Goal: Task Accomplishment & Management: Complete application form

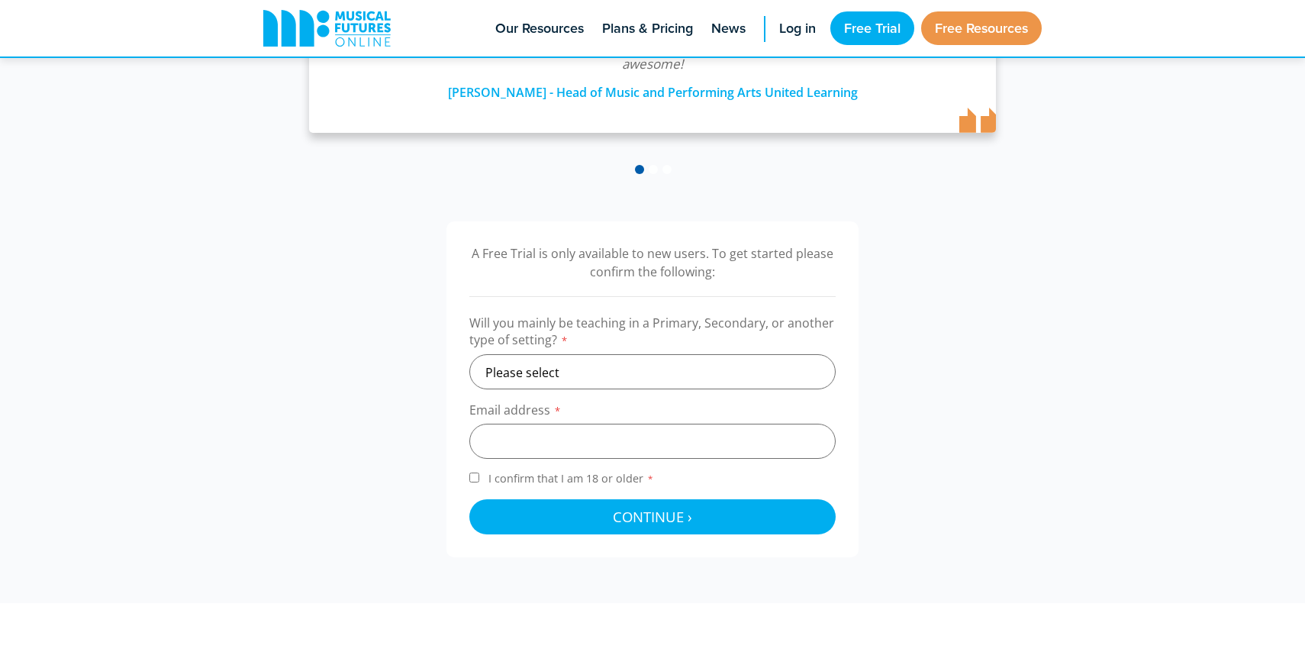
scroll to position [350, 0]
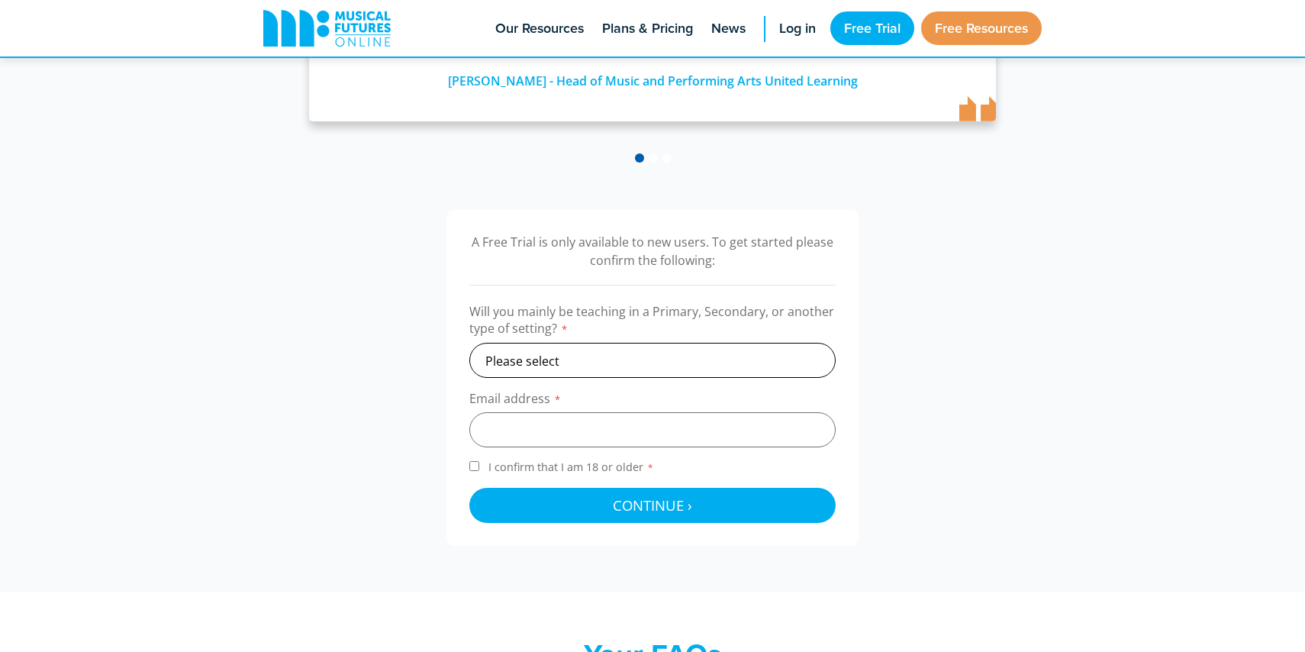
click at [593, 366] on select "Please select Primary Secondary Other" at bounding box center [652, 360] width 366 height 35
select select "secondary"
click at [469, 343] on select "Please select Primary Secondary Other" at bounding box center [652, 360] width 366 height 35
click at [561, 428] on input "email" at bounding box center [652, 429] width 366 height 35
click at [477, 469] on input "I confirm that I am 18 or older *" at bounding box center [474, 466] width 10 height 10
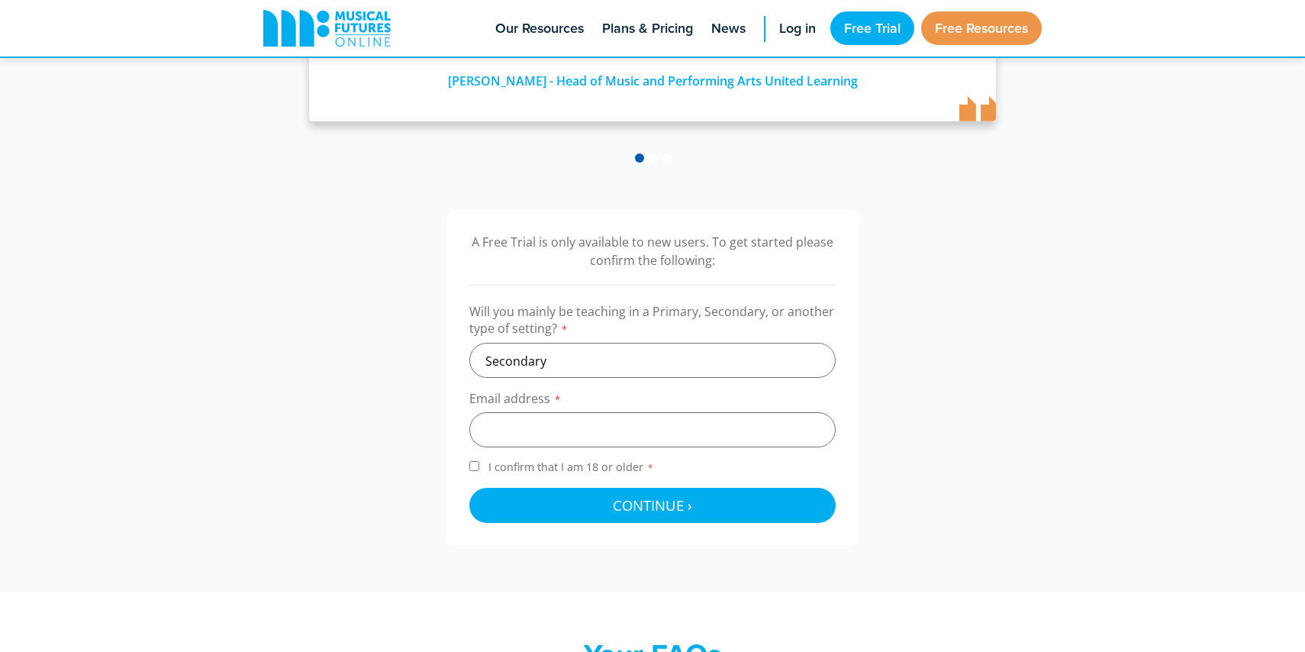
checkbox input "true"
click at [506, 432] on input "email" at bounding box center [652, 429] width 366 height 35
type input "[EMAIL_ADDRESS][DOMAIN_NAME]"
click at [570, 356] on select "Please select Primary Secondary Other" at bounding box center [652, 360] width 366 height 35
select select "other"
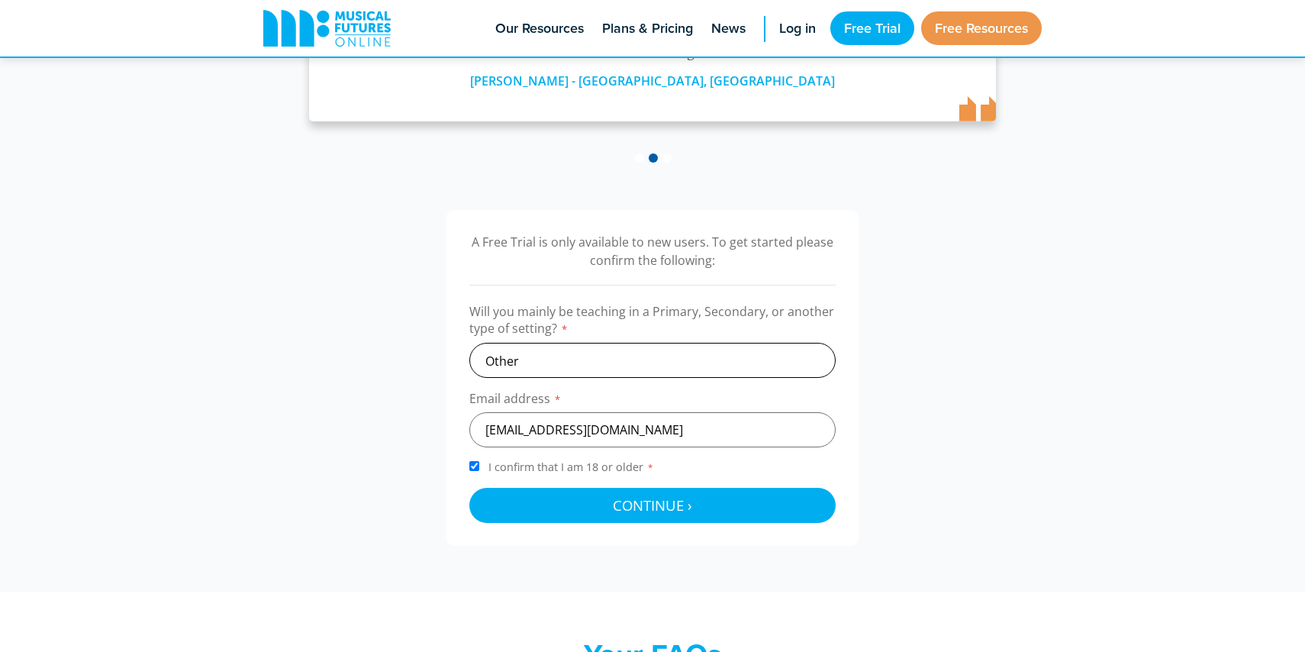
click at [469, 343] on select "Please select Primary Secondary Other" at bounding box center [652, 360] width 366 height 35
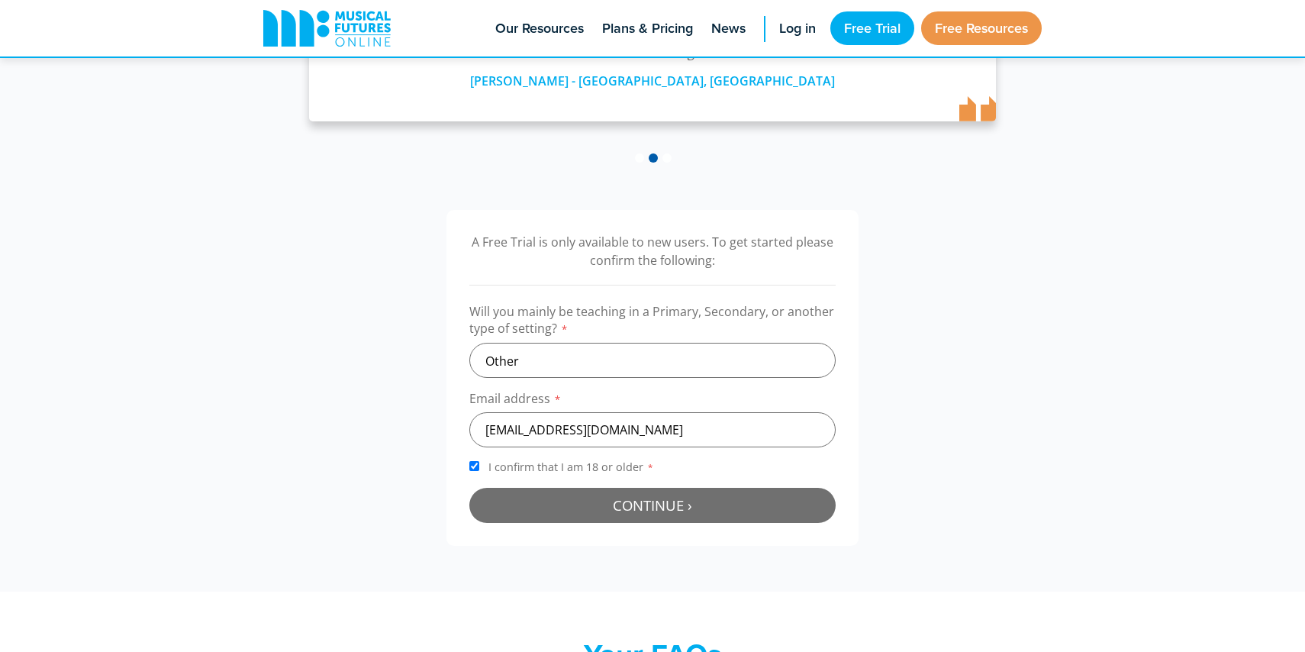
click at [588, 505] on button "Continue › Checking your details..." at bounding box center [652, 505] width 366 height 35
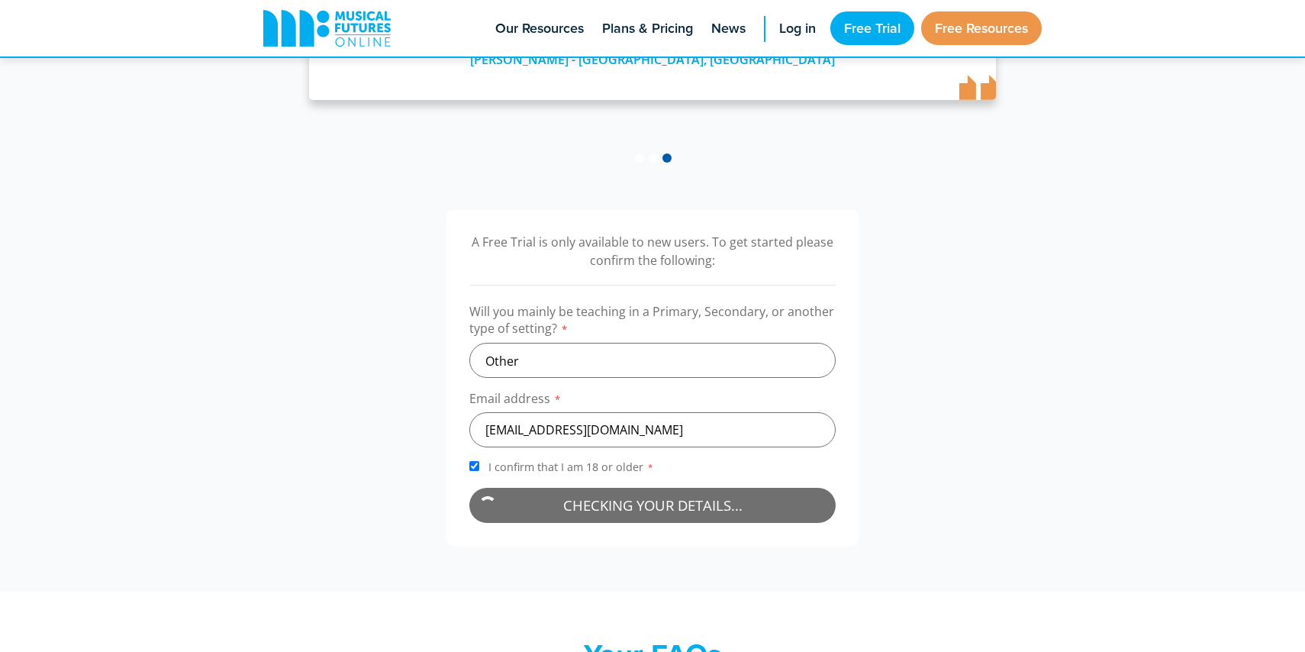
scroll to position [435, 0]
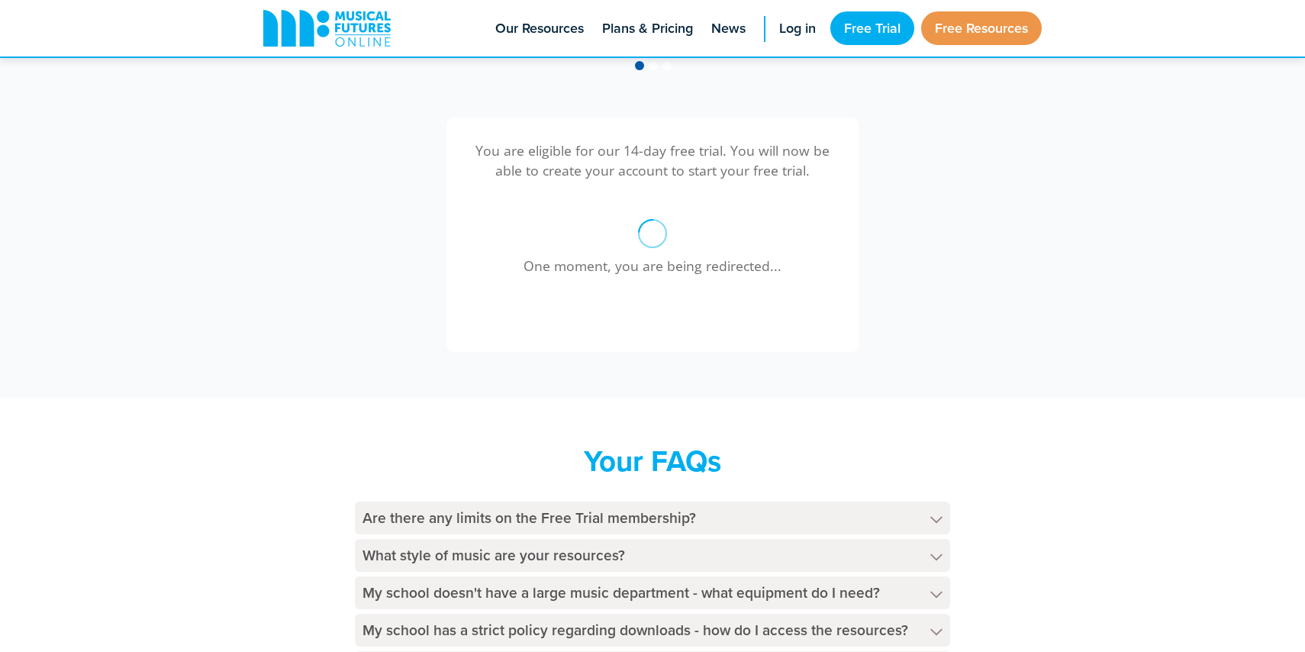
scroll to position [441, 0]
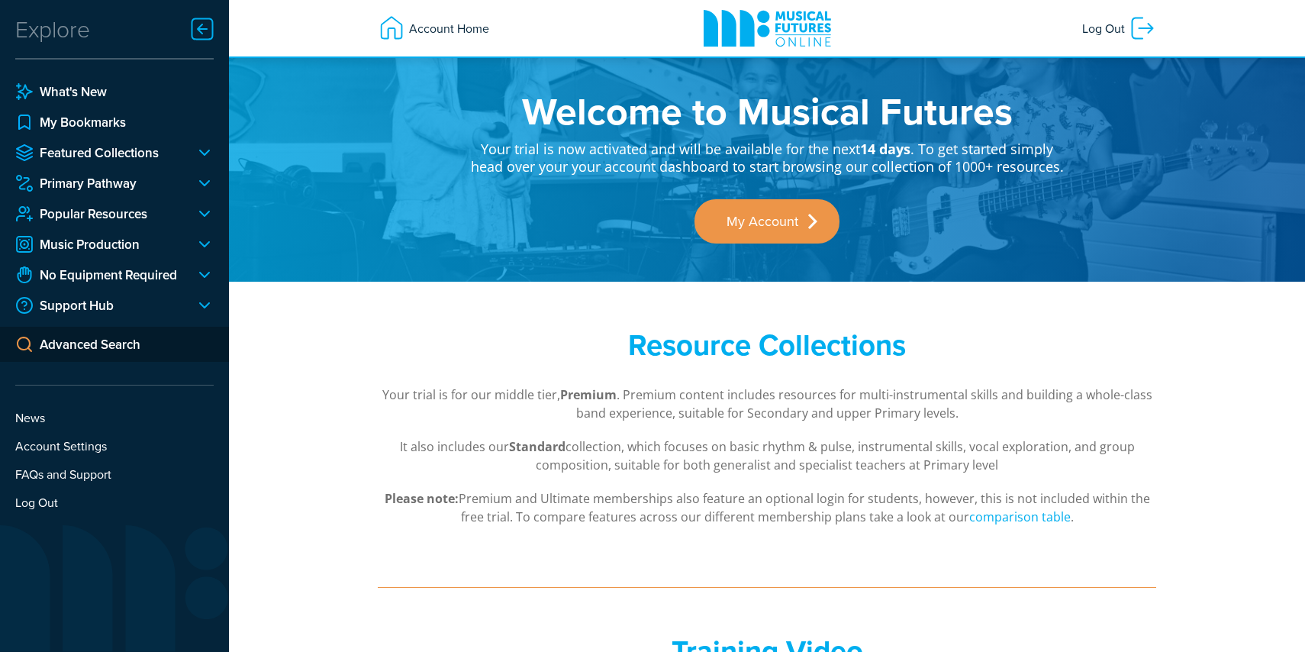
click at [102, 31] on div "Explore What's New My Bookmarks Featured Collections Making Music Body Percussi…" at bounding box center [114, 268] width 229 height 537
click at [197, 152] on div at bounding box center [198, 152] width 31 height 18
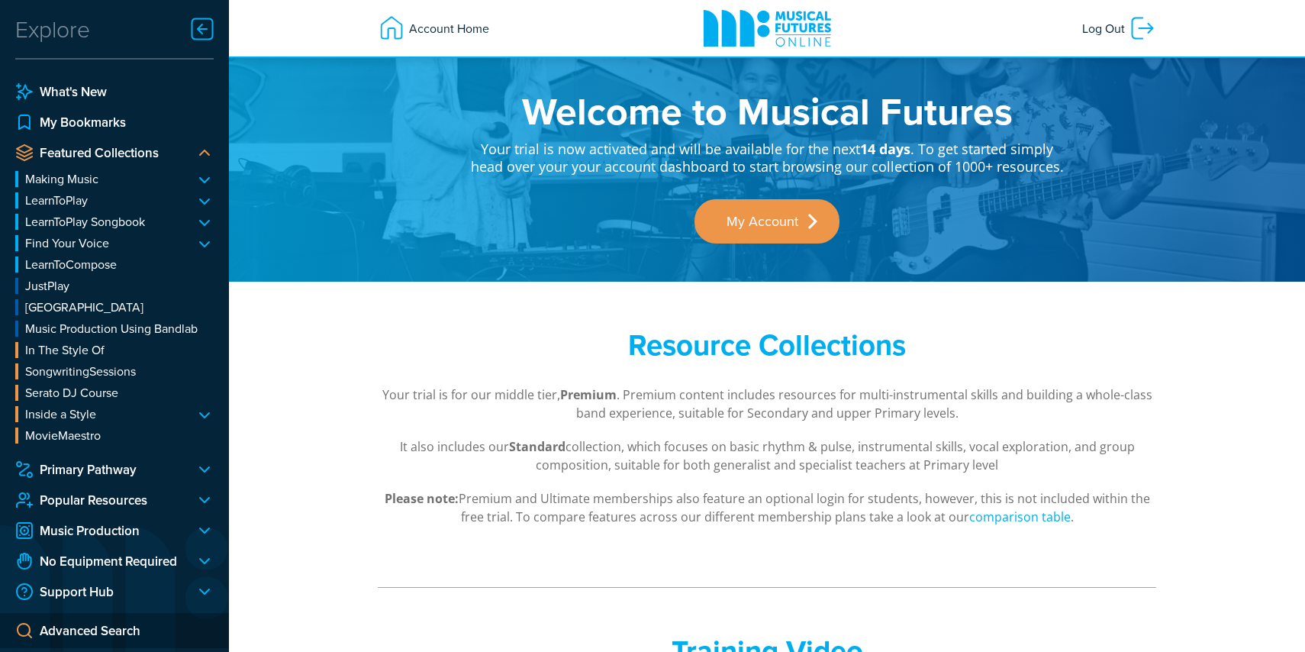
click at [197, 152] on div at bounding box center [198, 152] width 31 height 18
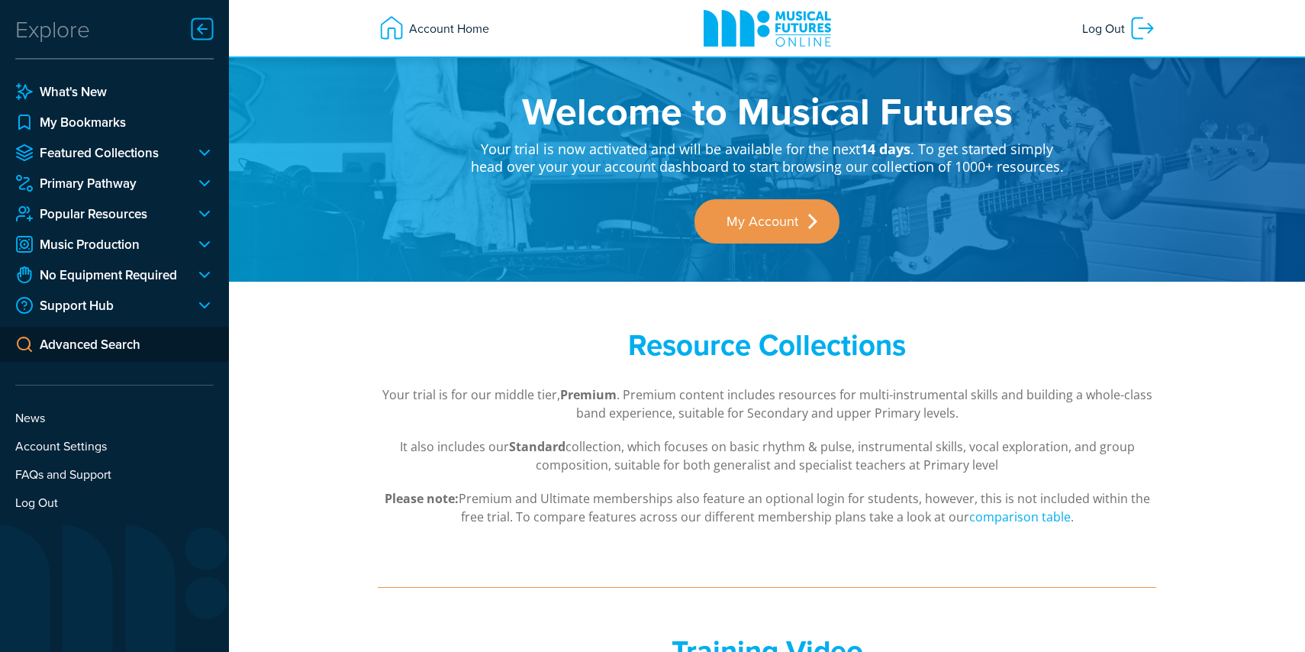
click at [205, 192] on div at bounding box center [198, 183] width 31 height 18
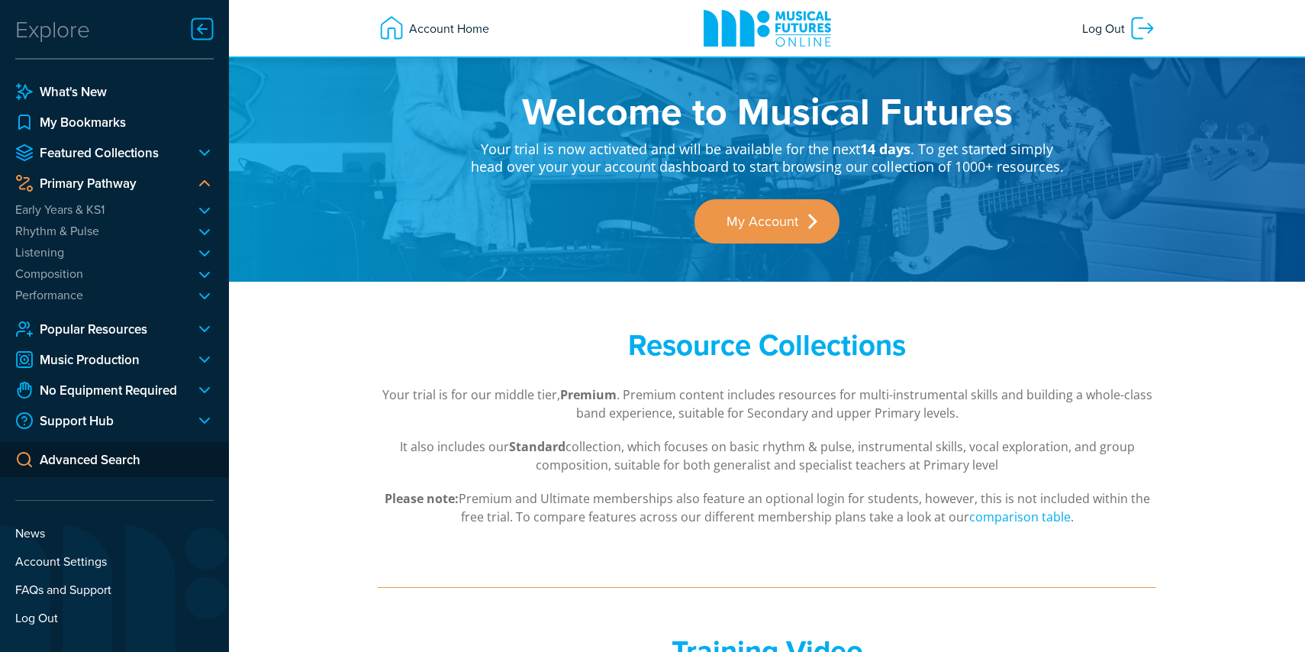
click at [205, 191] on div at bounding box center [198, 183] width 31 height 18
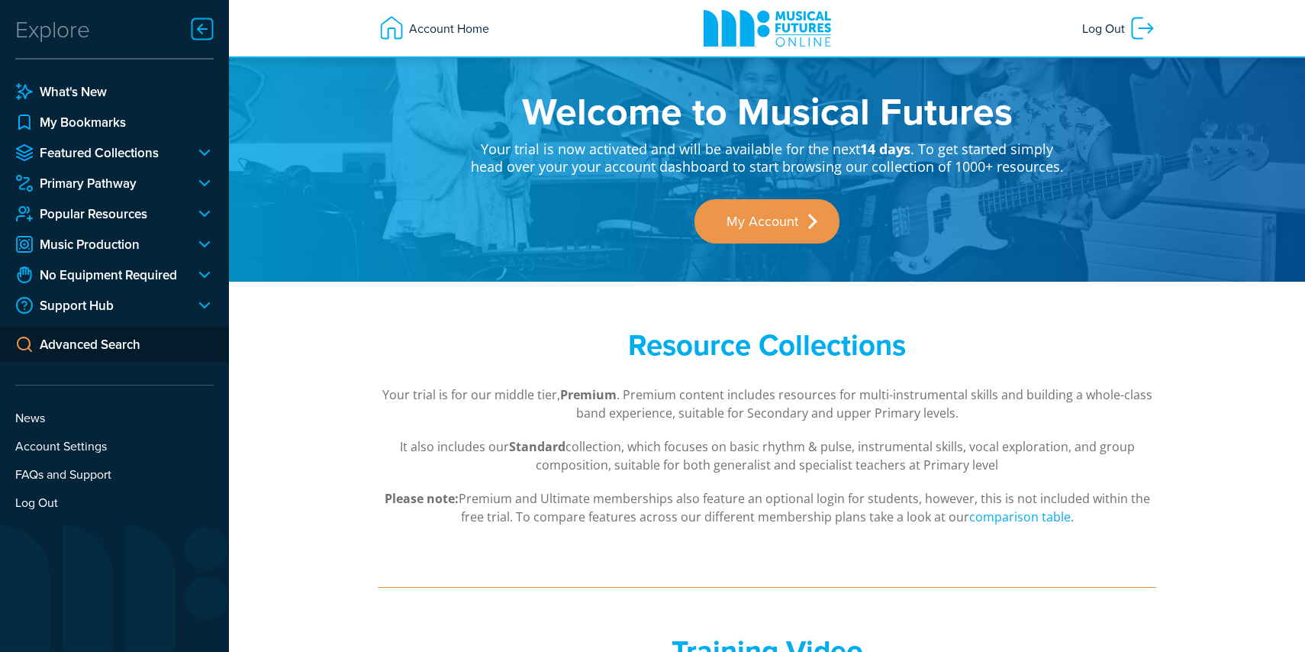
click at [203, 218] on div at bounding box center [198, 214] width 31 height 18
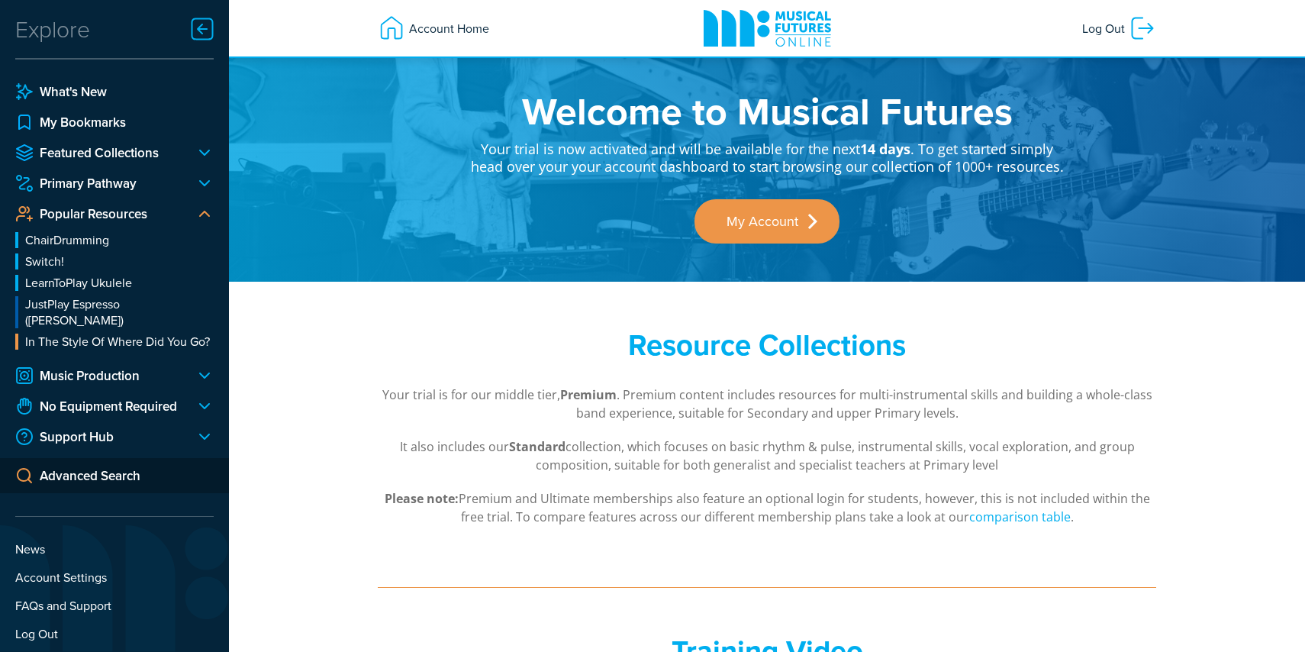
click at [203, 218] on div at bounding box center [198, 214] width 31 height 18
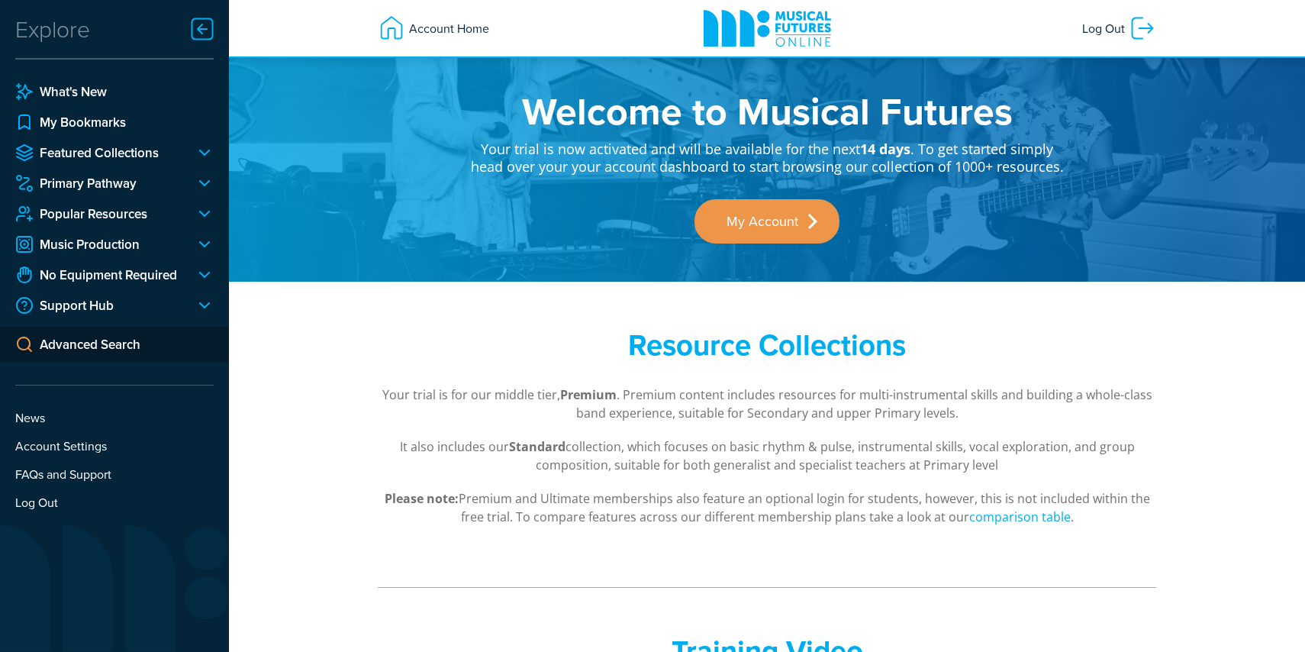
click at [205, 248] on div at bounding box center [198, 244] width 31 height 18
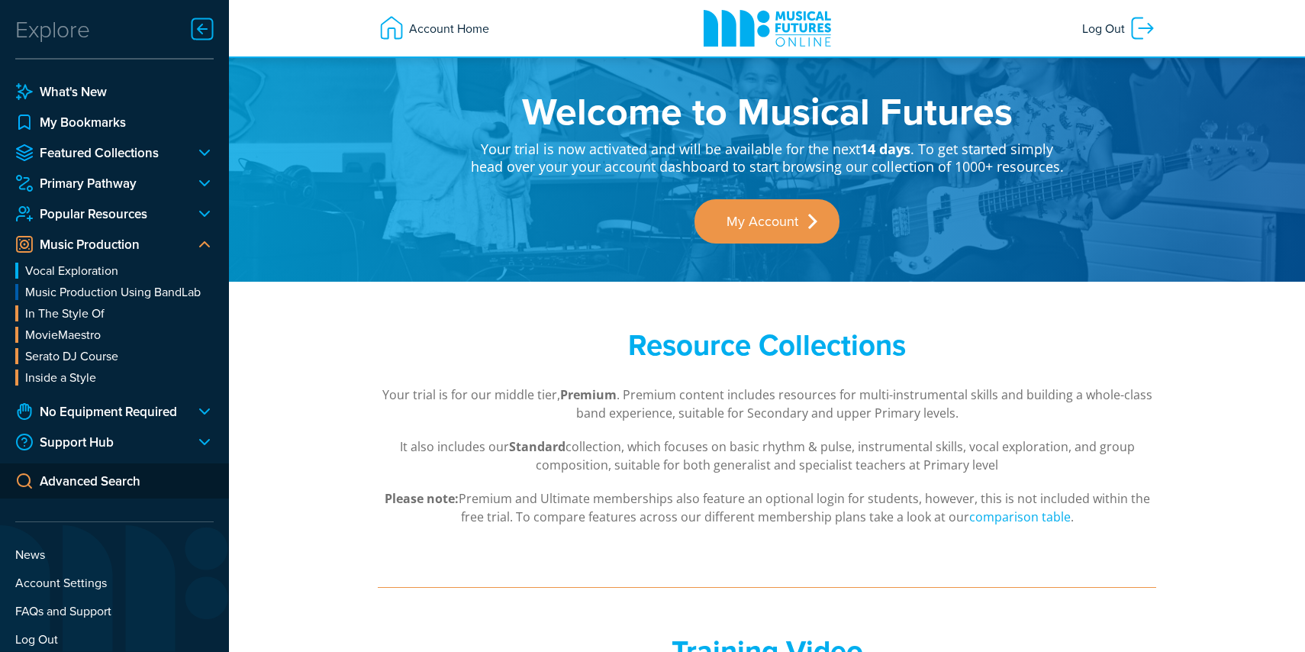
click at [205, 248] on div at bounding box center [198, 244] width 31 height 18
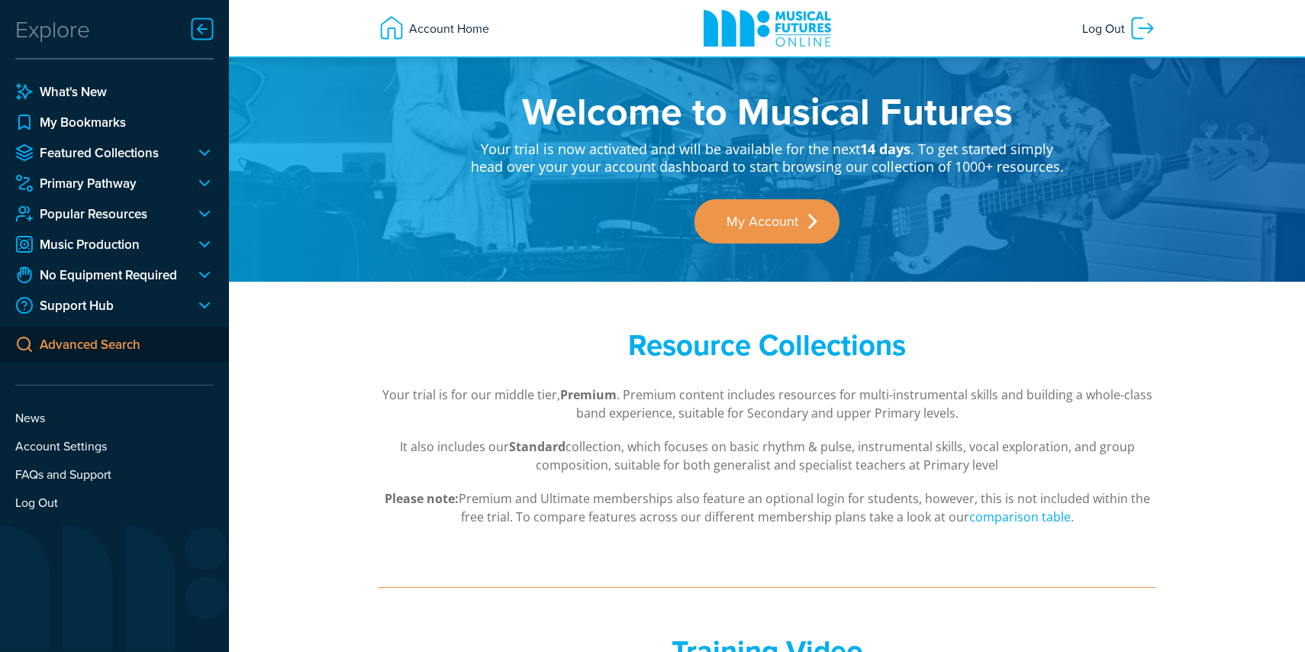
click at [172, 346] on link "Advanced Search" at bounding box center [114, 344] width 229 height 35
